Goal: Book appointment/travel/reservation

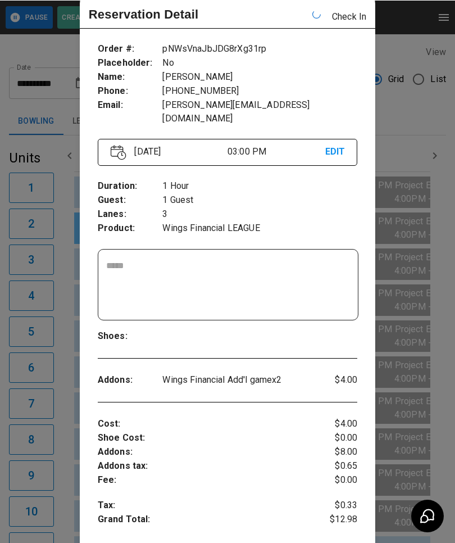
scroll to position [0, 978]
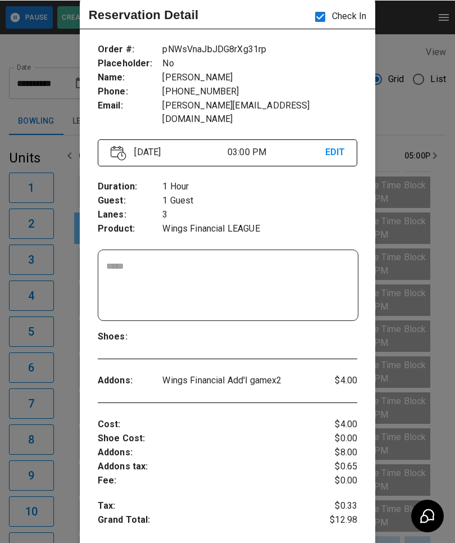
click at [416, 102] on div at bounding box center [227, 271] width 455 height 543
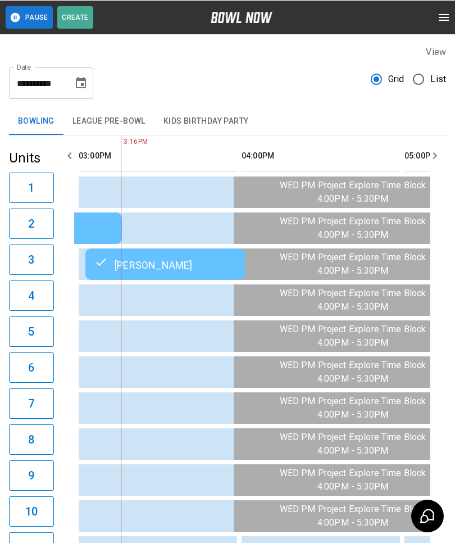
click at [103, 273] on td "[PERSON_NAME]" at bounding box center [165, 263] width 160 height 31
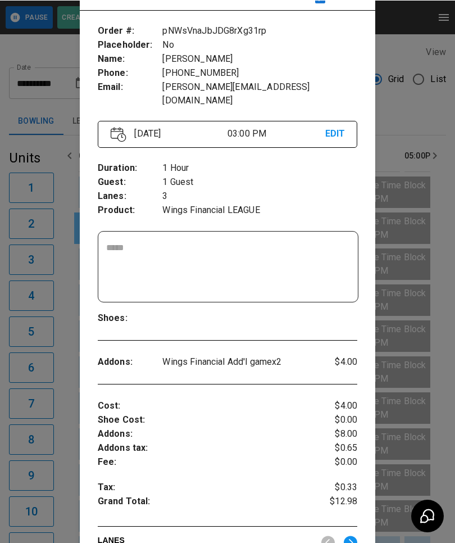
scroll to position [48, 0]
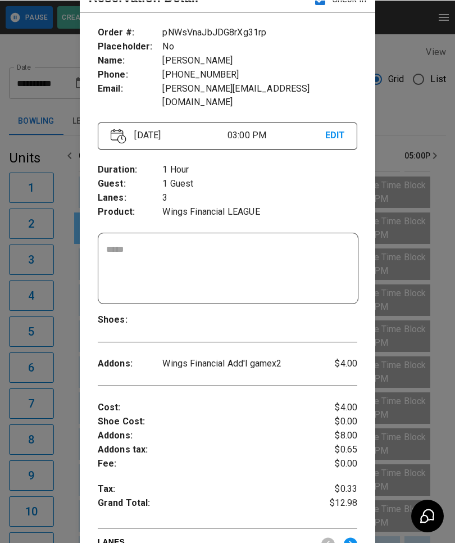
click at [47, 447] on div at bounding box center [227, 271] width 455 height 543
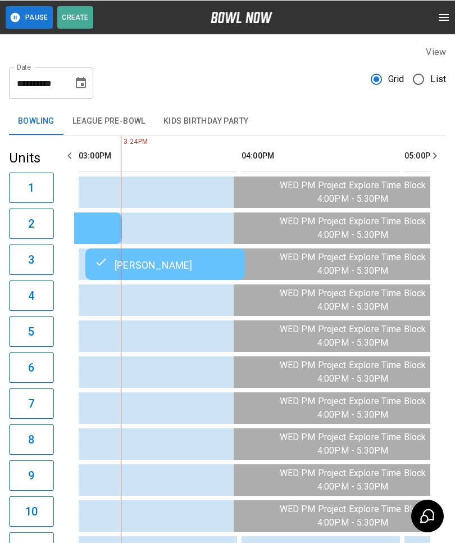
click at [166, 270] on div "[PERSON_NAME]" at bounding box center [165, 263] width 142 height 13
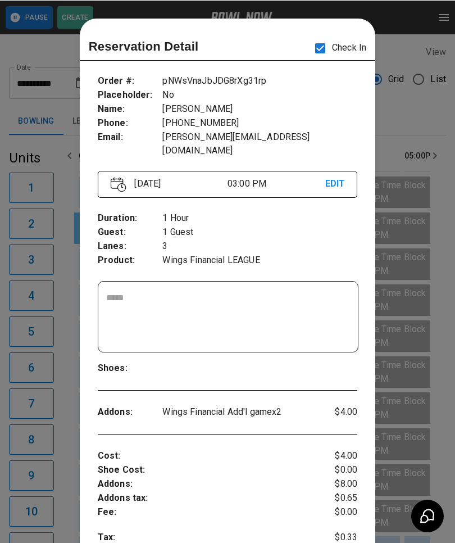
scroll to position [0, 0]
click at [55, 451] on div at bounding box center [227, 271] width 455 height 543
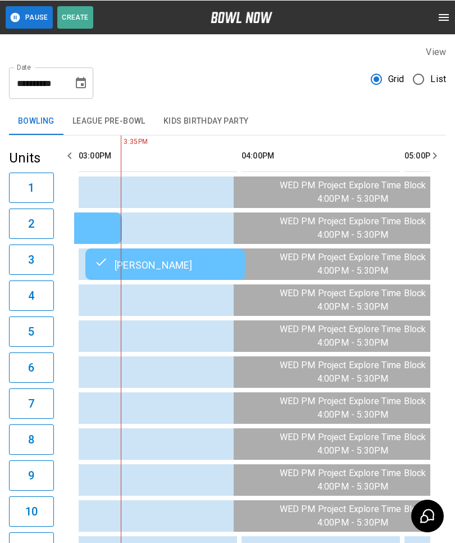
click at [98, 268] on icon "sticky table" at bounding box center [100, 261] width 13 height 13
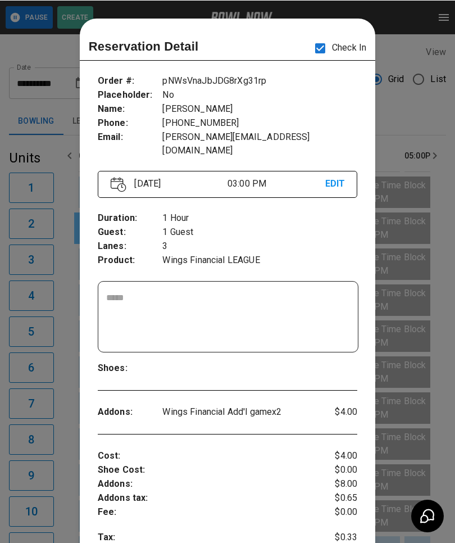
scroll to position [18, 0]
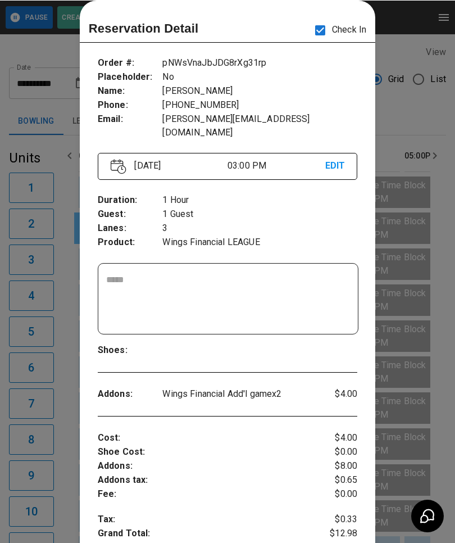
click at [416, 116] on div at bounding box center [227, 271] width 455 height 543
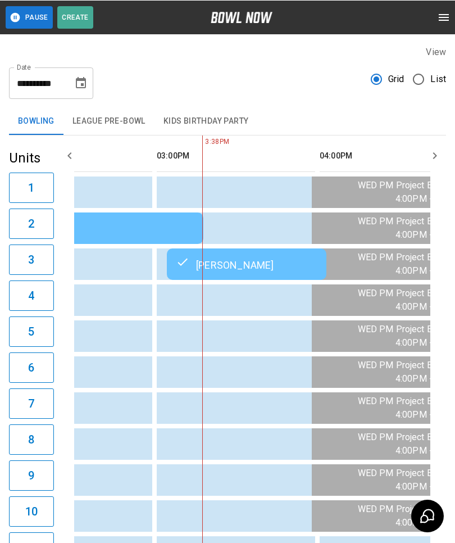
scroll to position [0, 896]
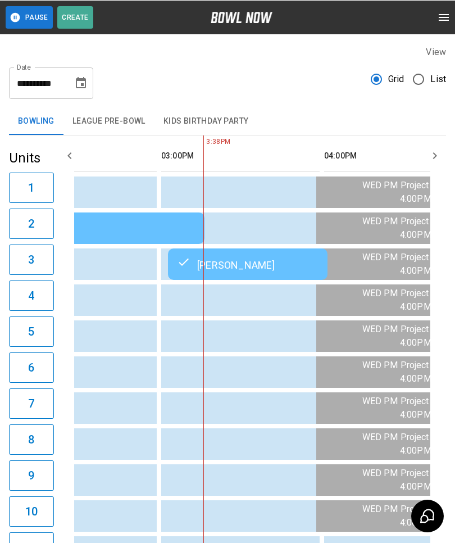
click at [180, 255] on td "[PERSON_NAME]" at bounding box center [248, 263] width 160 height 31
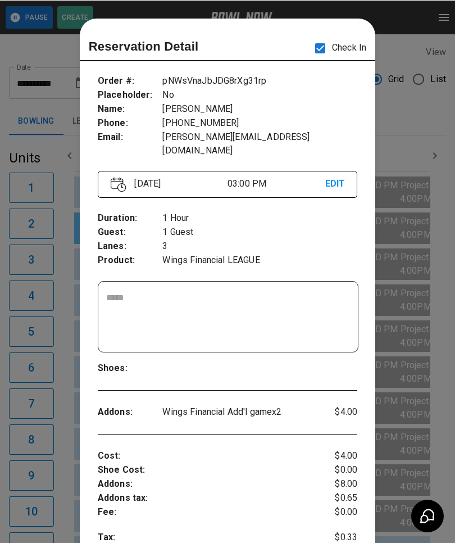
scroll to position [18, 0]
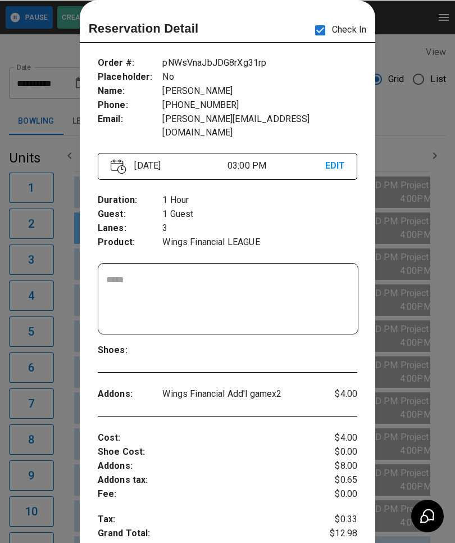
click at [291, 221] on p "3" at bounding box center [259, 228] width 195 height 14
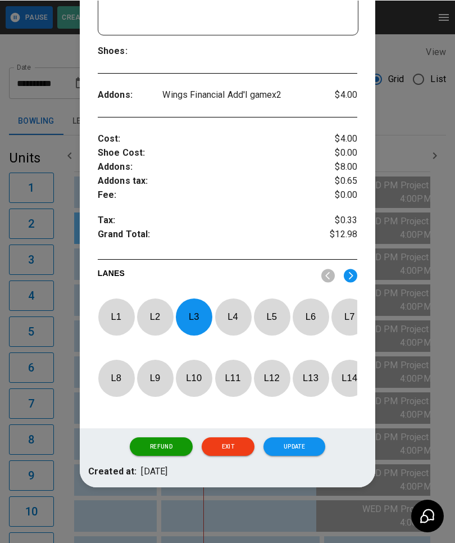
scroll to position [317, 0]
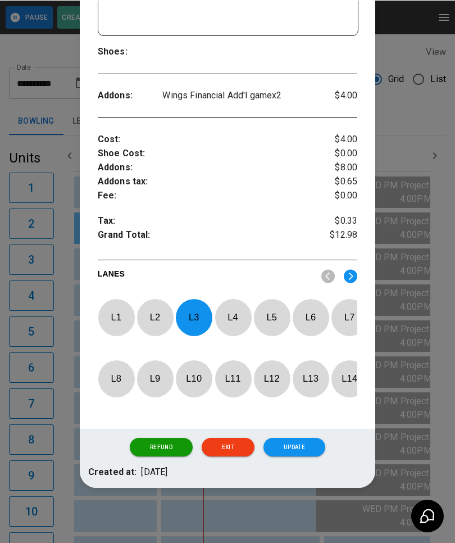
click at [231, 449] on button "Exit" at bounding box center [228, 446] width 53 height 19
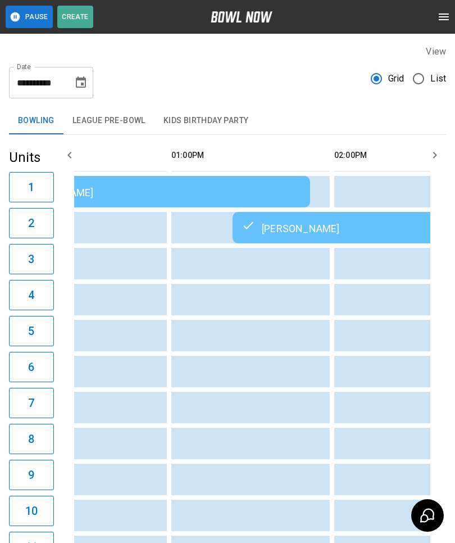
scroll to position [0, 0]
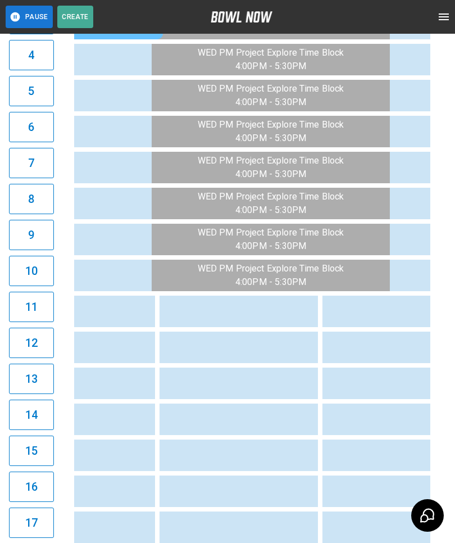
click at [271, 399] on td "sticky table" at bounding box center [268, 383] width 37 height 31
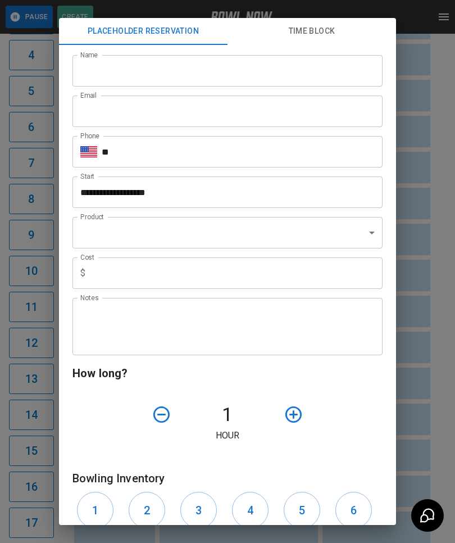
click at [431, 399] on div "**********" at bounding box center [227, 271] width 455 height 543
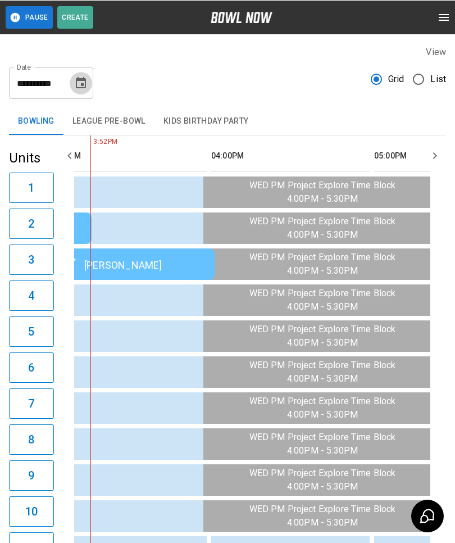
click at [88, 76] on button "Choose date, selected date is Aug 13, 2025" at bounding box center [81, 82] width 22 height 22
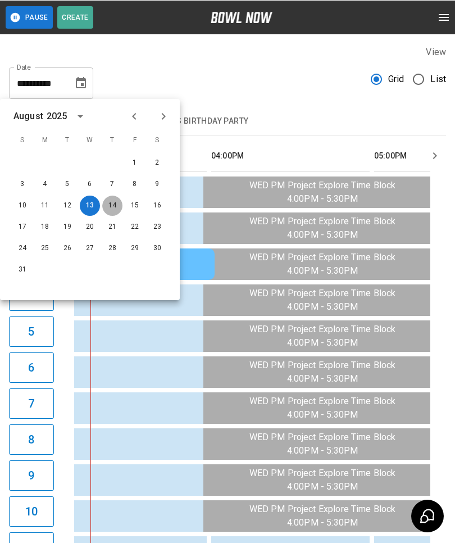
click at [106, 210] on button "14" at bounding box center [112, 205] width 20 height 20
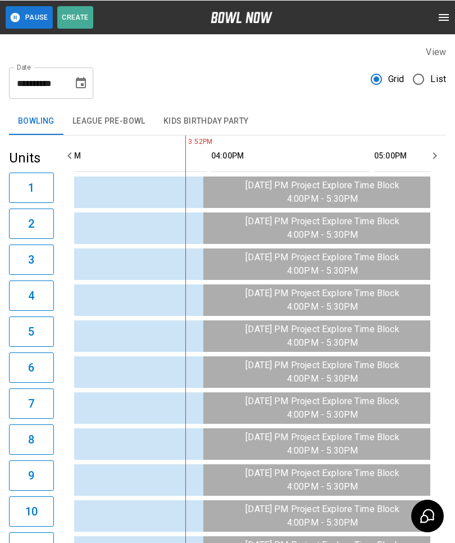
click at [64, 78] on input "**********" at bounding box center [37, 82] width 56 height 31
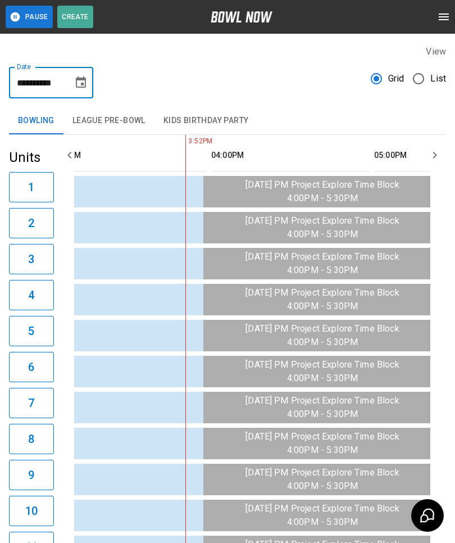
click at [73, 83] on button "Choose date, selected date is Aug 14, 2025" at bounding box center [81, 82] width 22 height 22
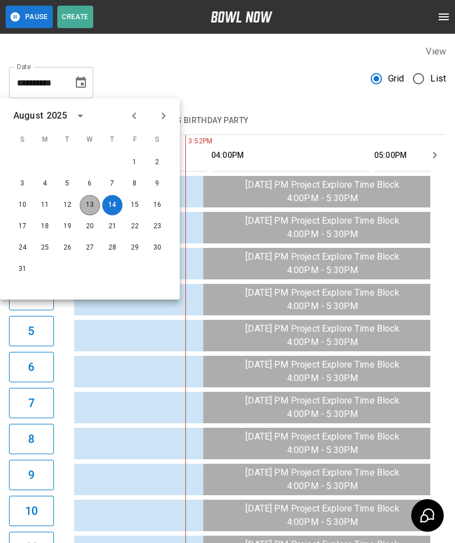
click at [84, 205] on button "13" at bounding box center [90, 205] width 20 height 20
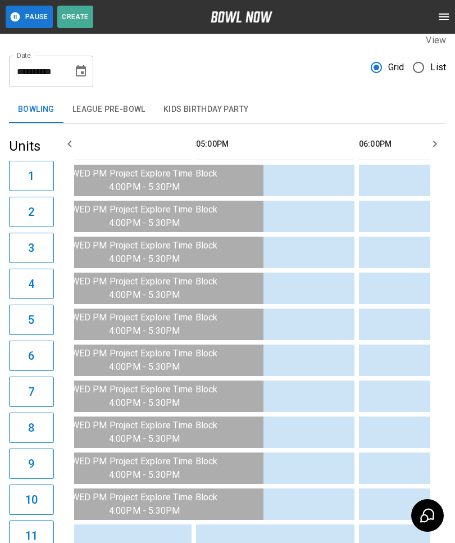
scroll to position [0, 1227]
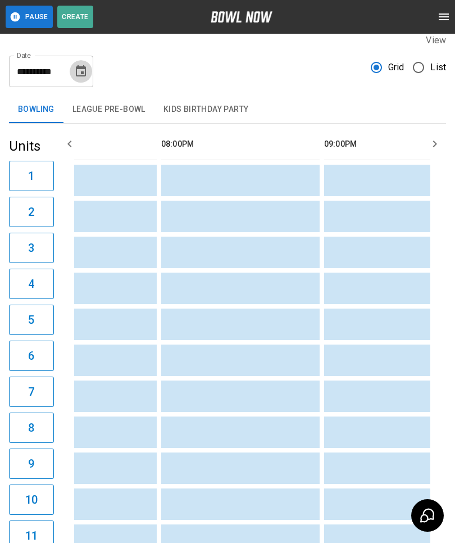
click at [75, 72] on icon "Choose date, selected date is Aug 13, 2025" at bounding box center [80, 71] width 13 height 13
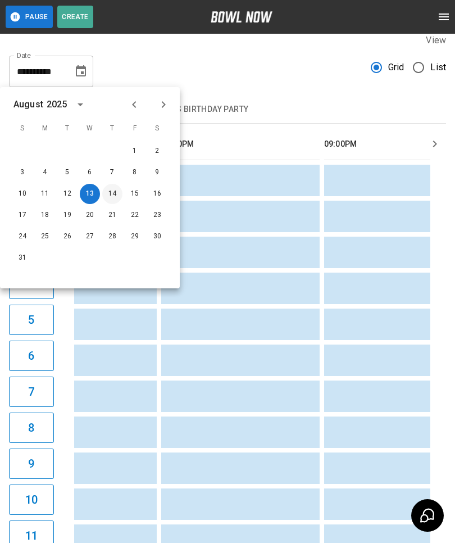
click at [105, 192] on button "14" at bounding box center [112, 194] width 20 height 20
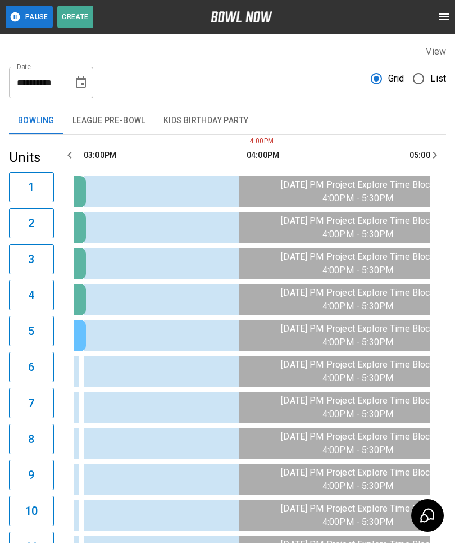
click at [77, 79] on icon "Choose date, selected date is Aug 14, 2025" at bounding box center [81, 81] width 10 height 11
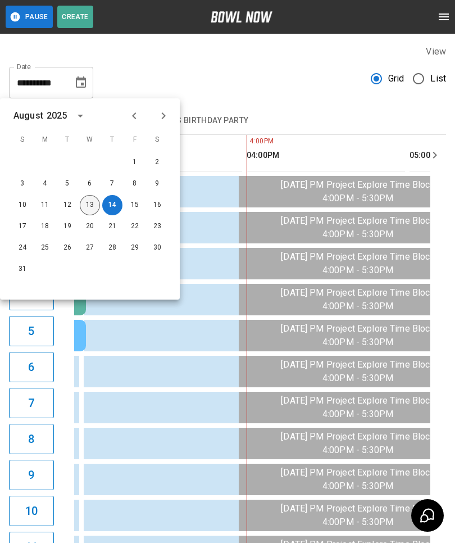
click at [93, 214] on button "13" at bounding box center [90, 205] width 20 height 20
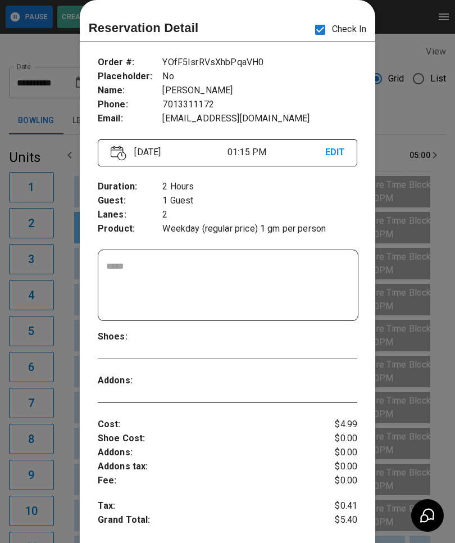
click at [62, 204] on div at bounding box center [227, 271] width 455 height 543
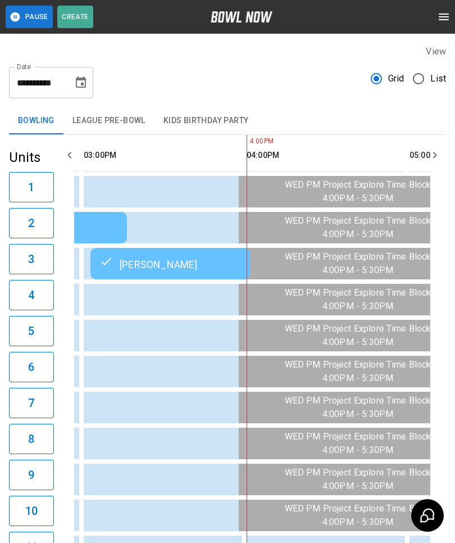
click at [85, 77] on icon "Choose date, selected date is Aug 13, 2025" at bounding box center [80, 82] width 13 height 13
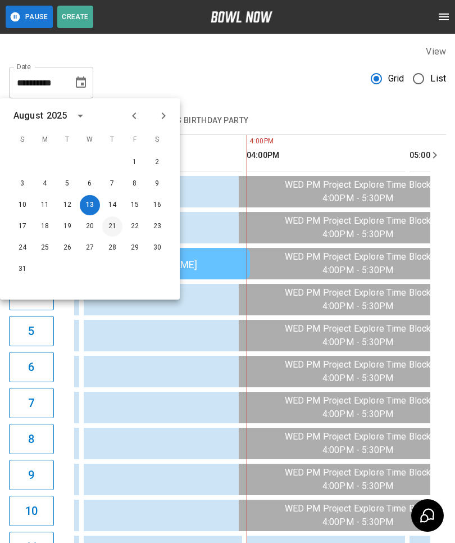
click at [105, 224] on button "21" at bounding box center [112, 226] width 20 height 20
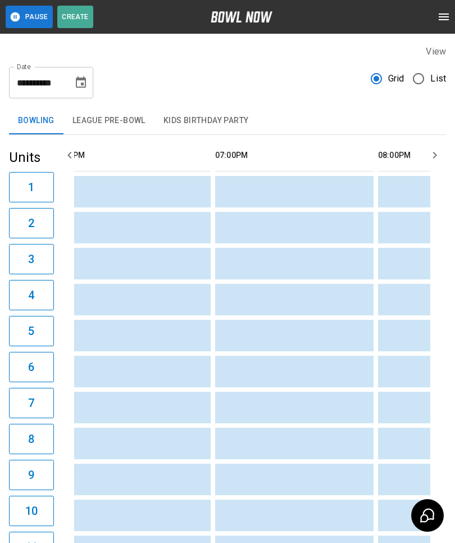
click at [80, 86] on icon "Choose date, selected date is Aug 21, 2025" at bounding box center [80, 82] width 13 height 13
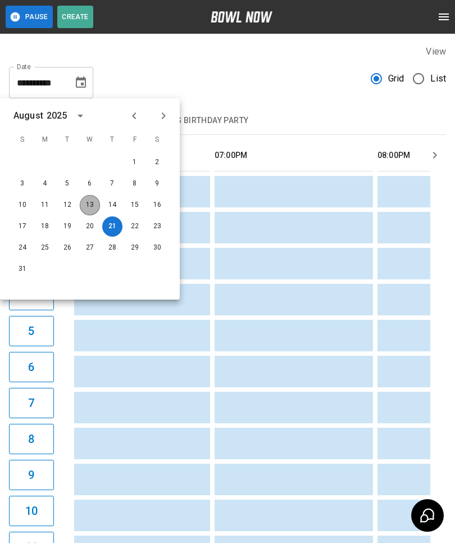
click at [81, 205] on button "13" at bounding box center [90, 205] width 20 height 20
type input "**********"
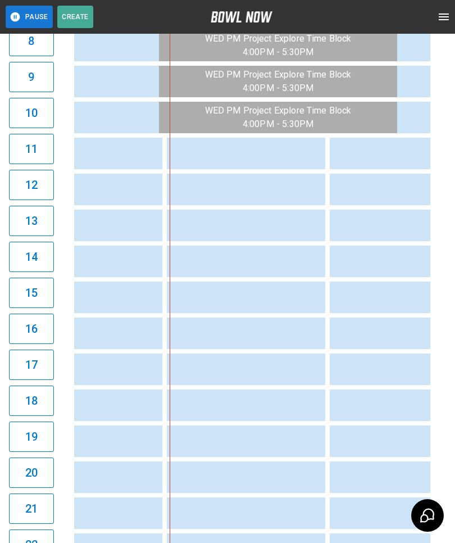
scroll to position [527, 0]
